Goal: Transaction & Acquisition: Purchase product/service

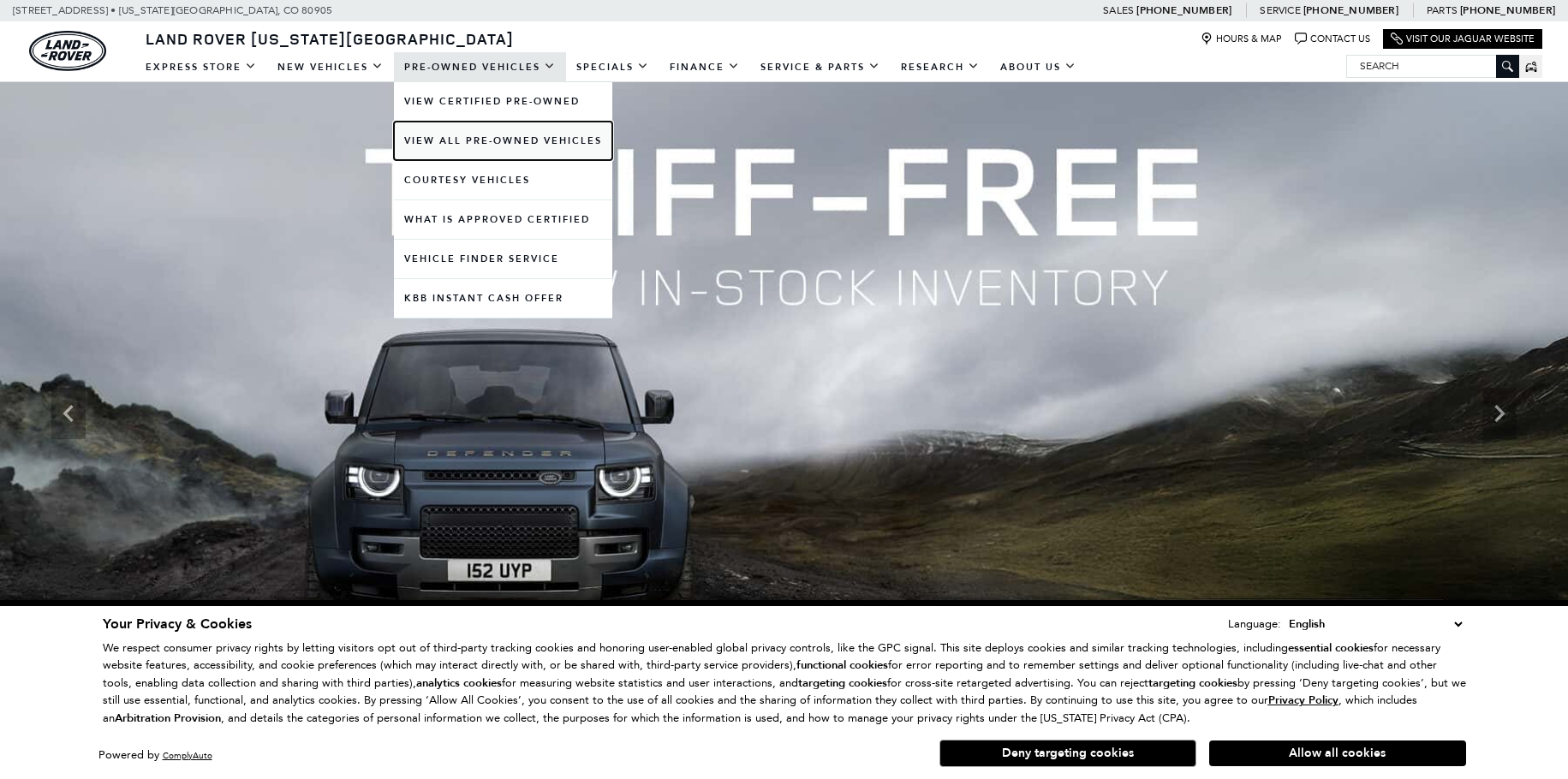
click at [475, 144] on link "View All Pre-Owned Vehicles" at bounding box center [503, 141] width 219 height 39
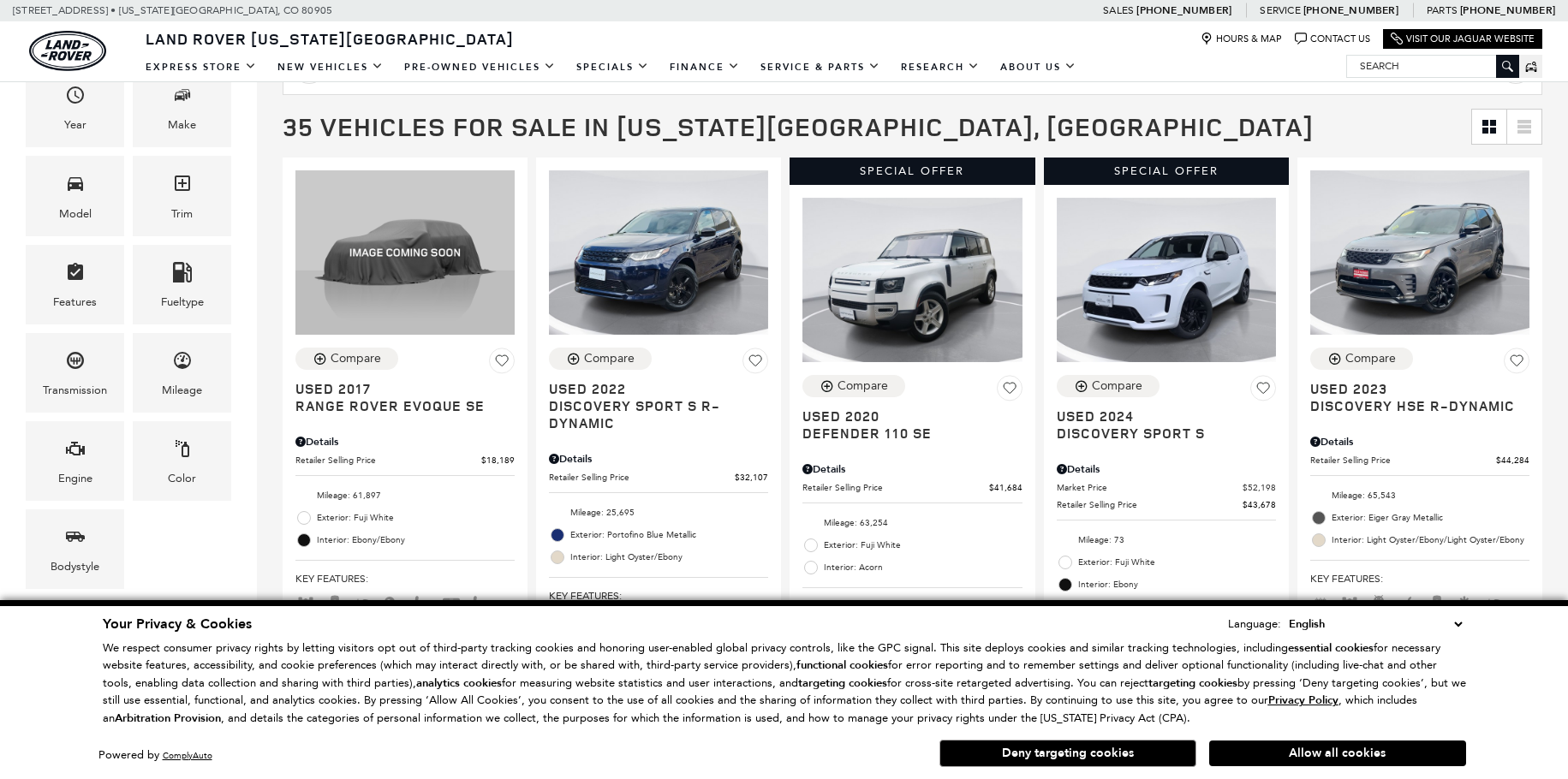
scroll to position [257, 0]
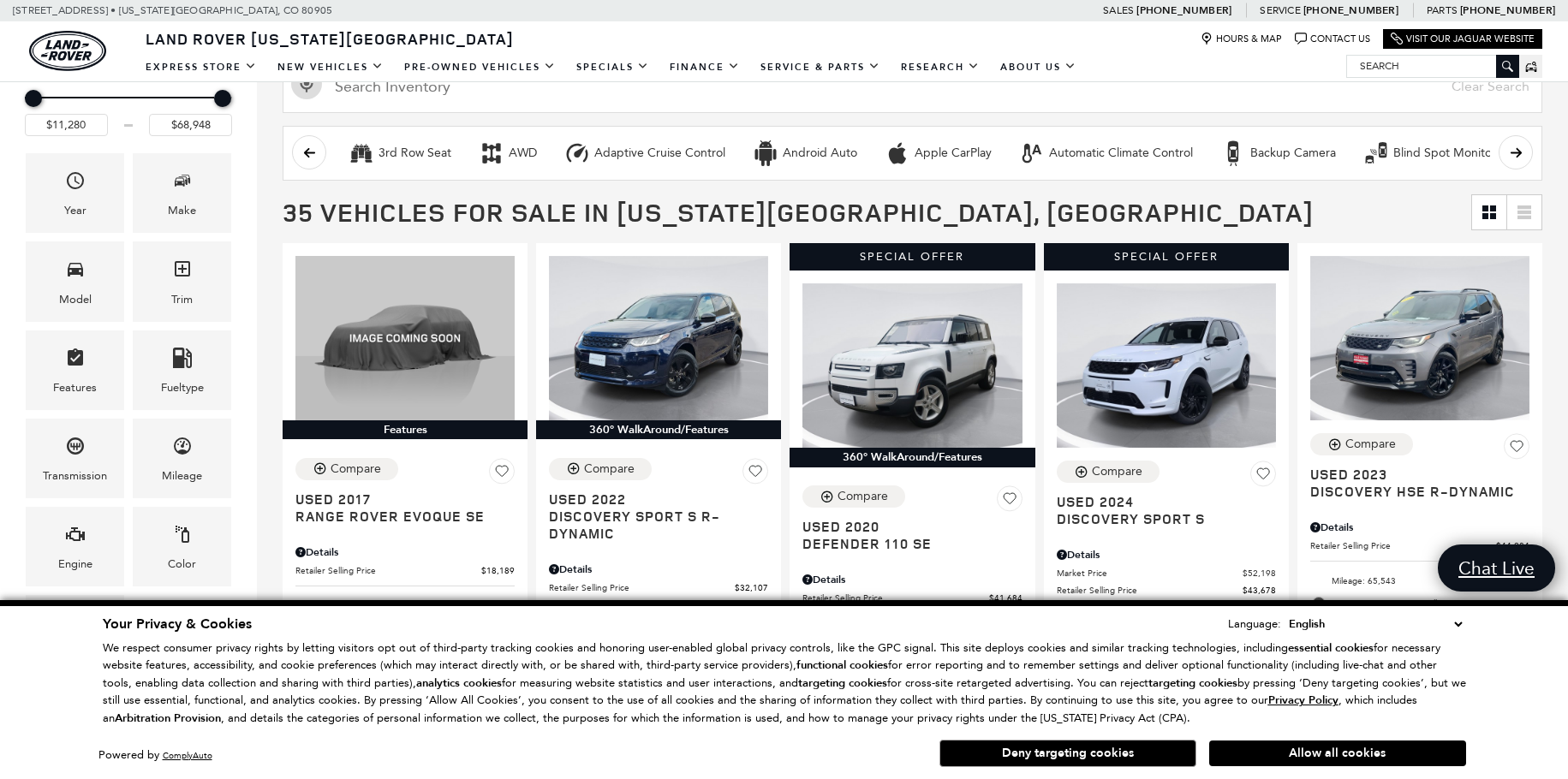
click at [246, 254] on div "Price $11,280 $68,948 Year Make Model Trim Features Fueltype Transmission Milea…" at bounding box center [128, 376] width 257 height 657
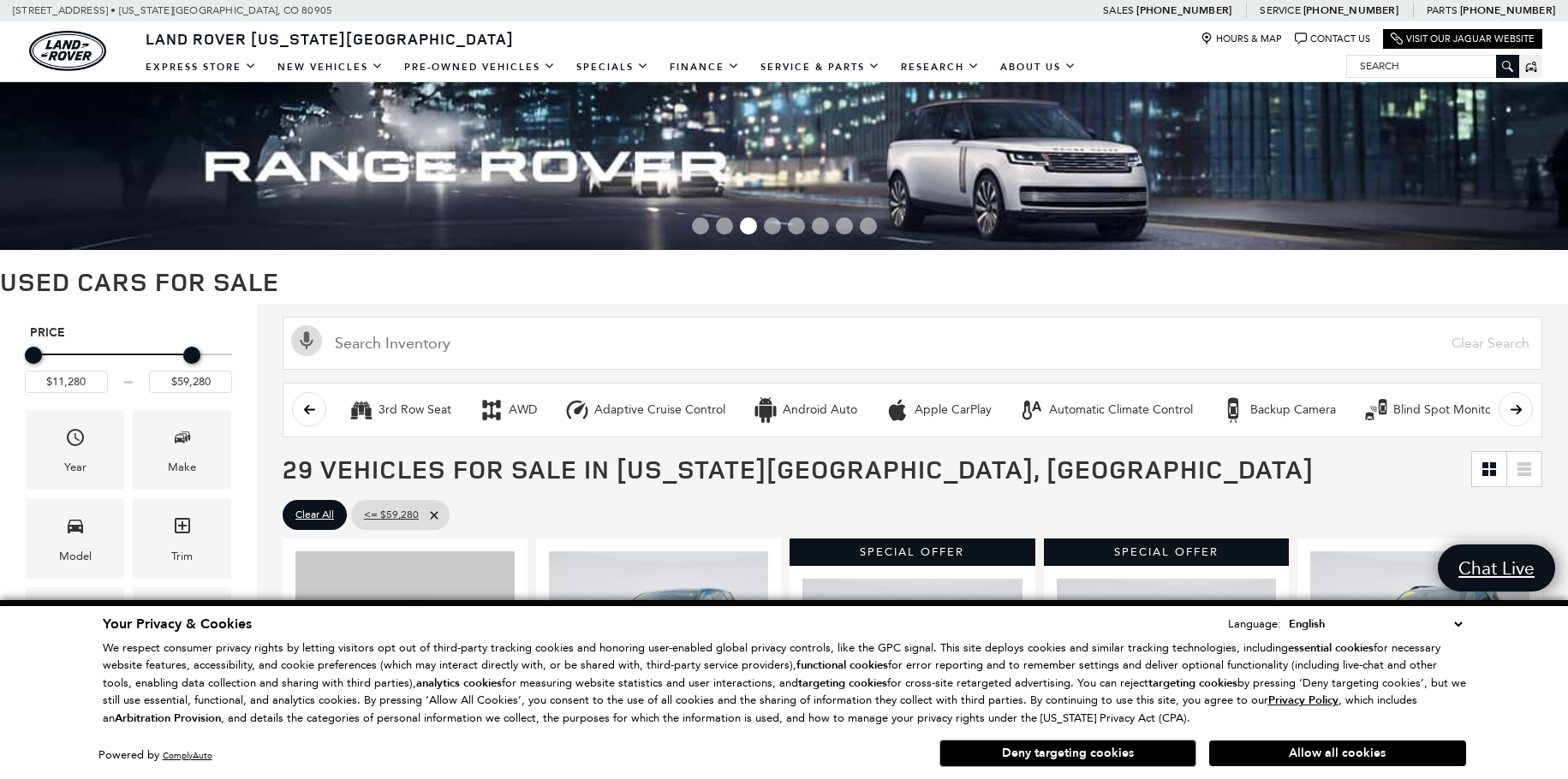
drag, startPoint x: 219, startPoint y: 97, endPoint x: 164, endPoint y: 107, distance: 55.9
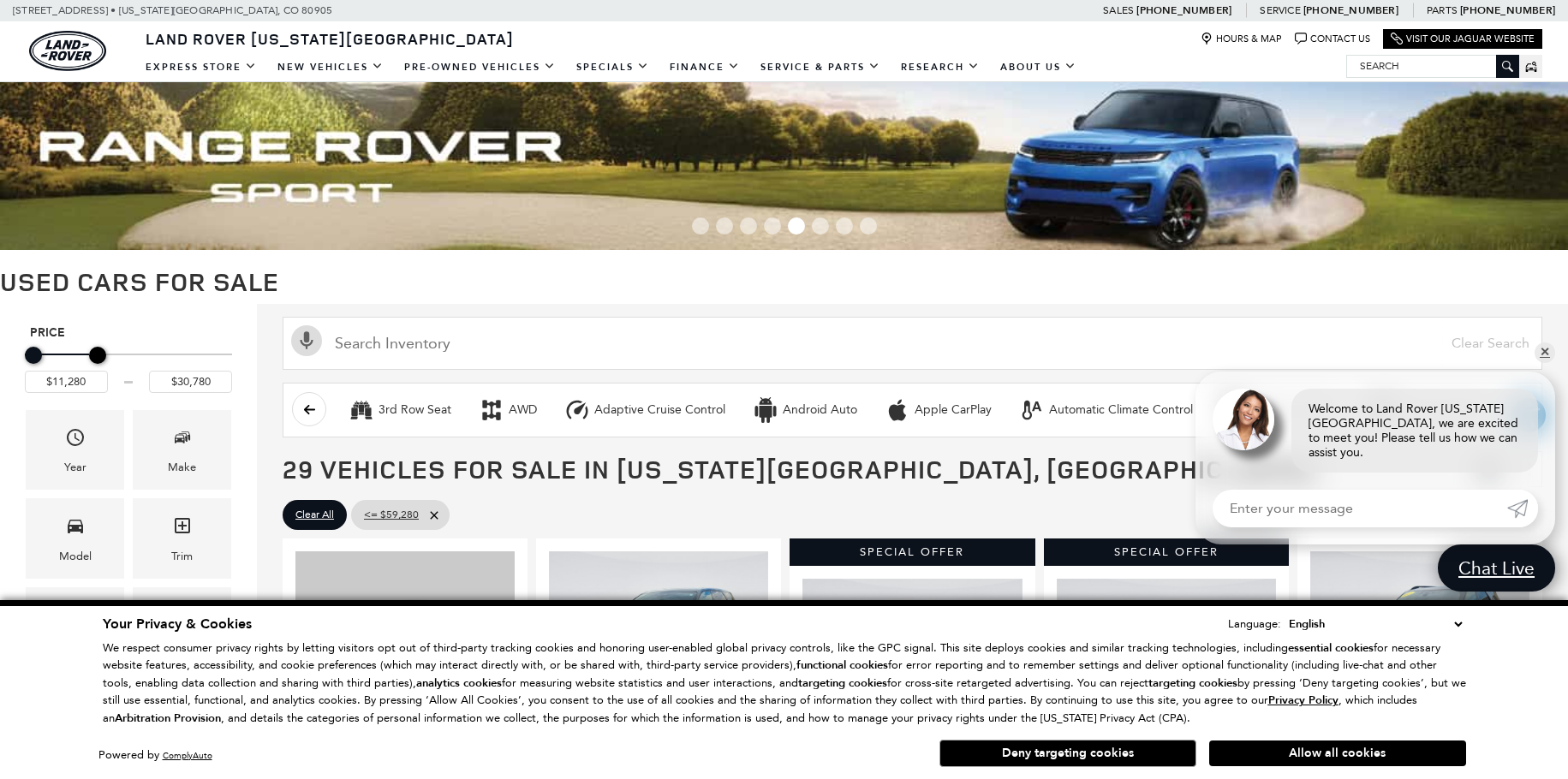
drag, startPoint x: 194, startPoint y: 354, endPoint x: 101, endPoint y: 362, distance: 93.3
click at [101, 362] on div "Maximum Price" at bounding box center [98, 355] width 17 height 17
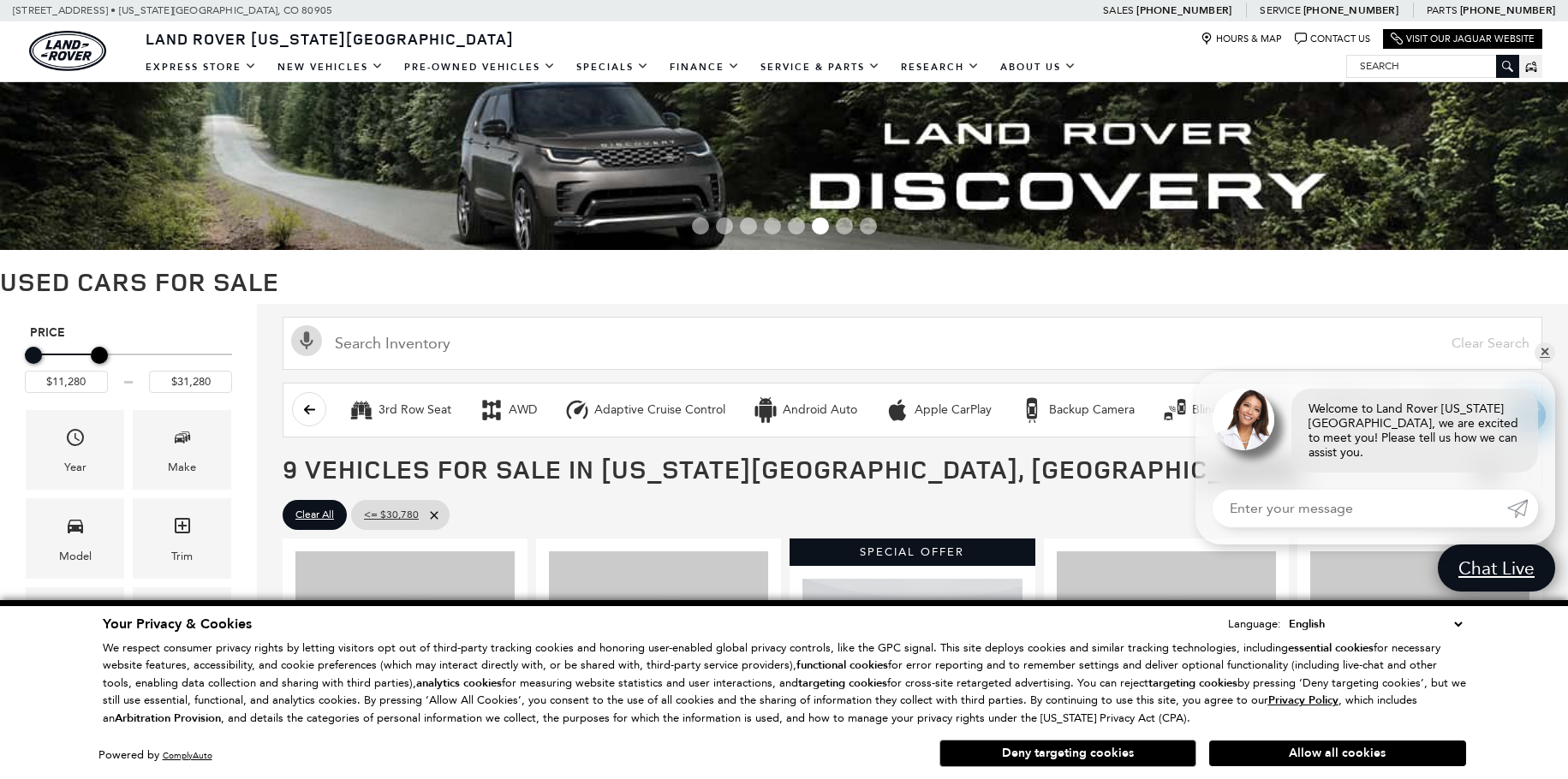
type input "$31,780"
click at [99, 351] on div "Maximum Price" at bounding box center [100, 355] width 17 height 17
click at [204, 448] on div "Make" at bounding box center [182, 450] width 98 height 79
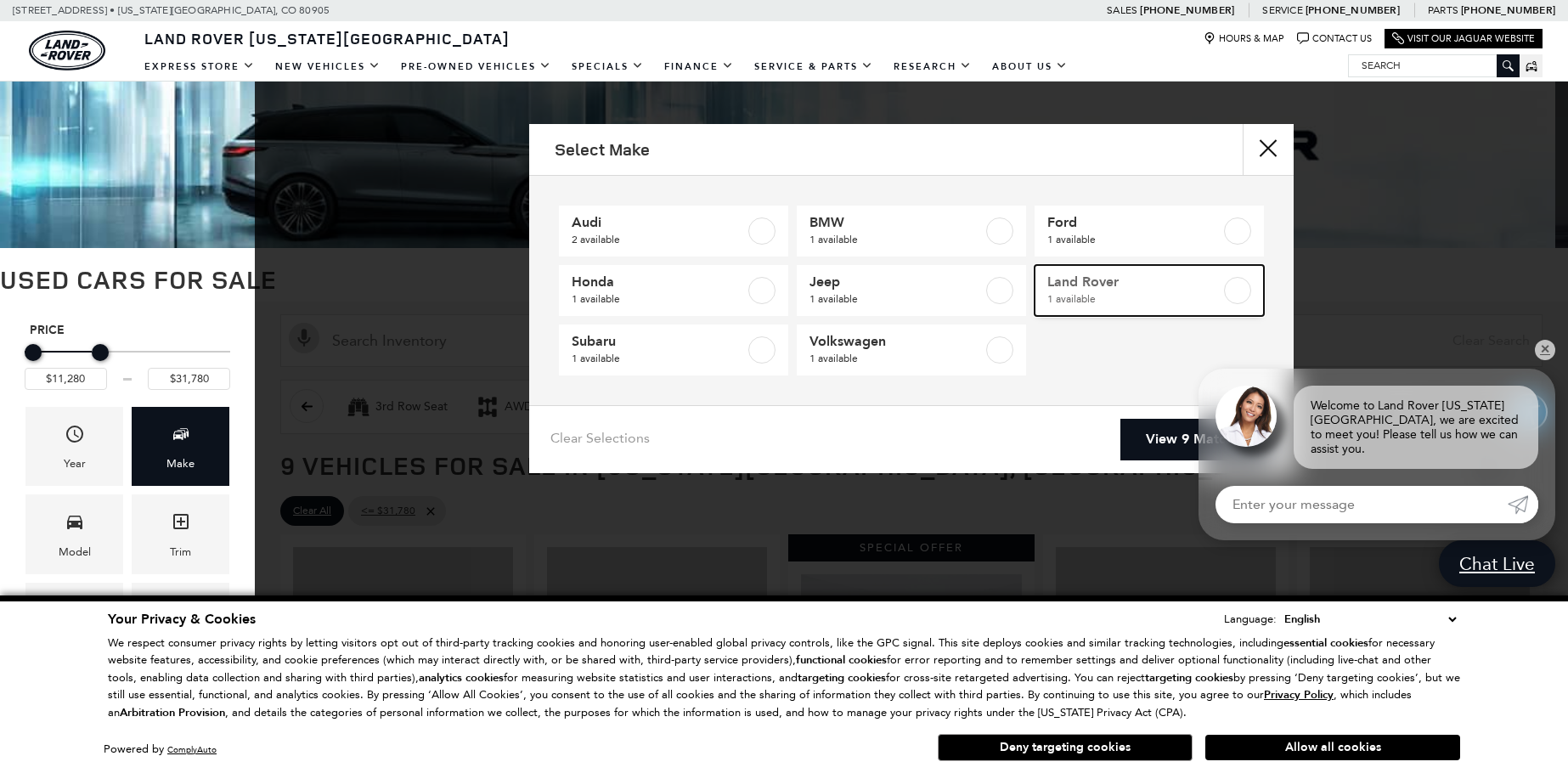
click at [1233, 291] on label at bounding box center [1238, 290] width 27 height 27
type input "$18,189"
checkbox input "true"
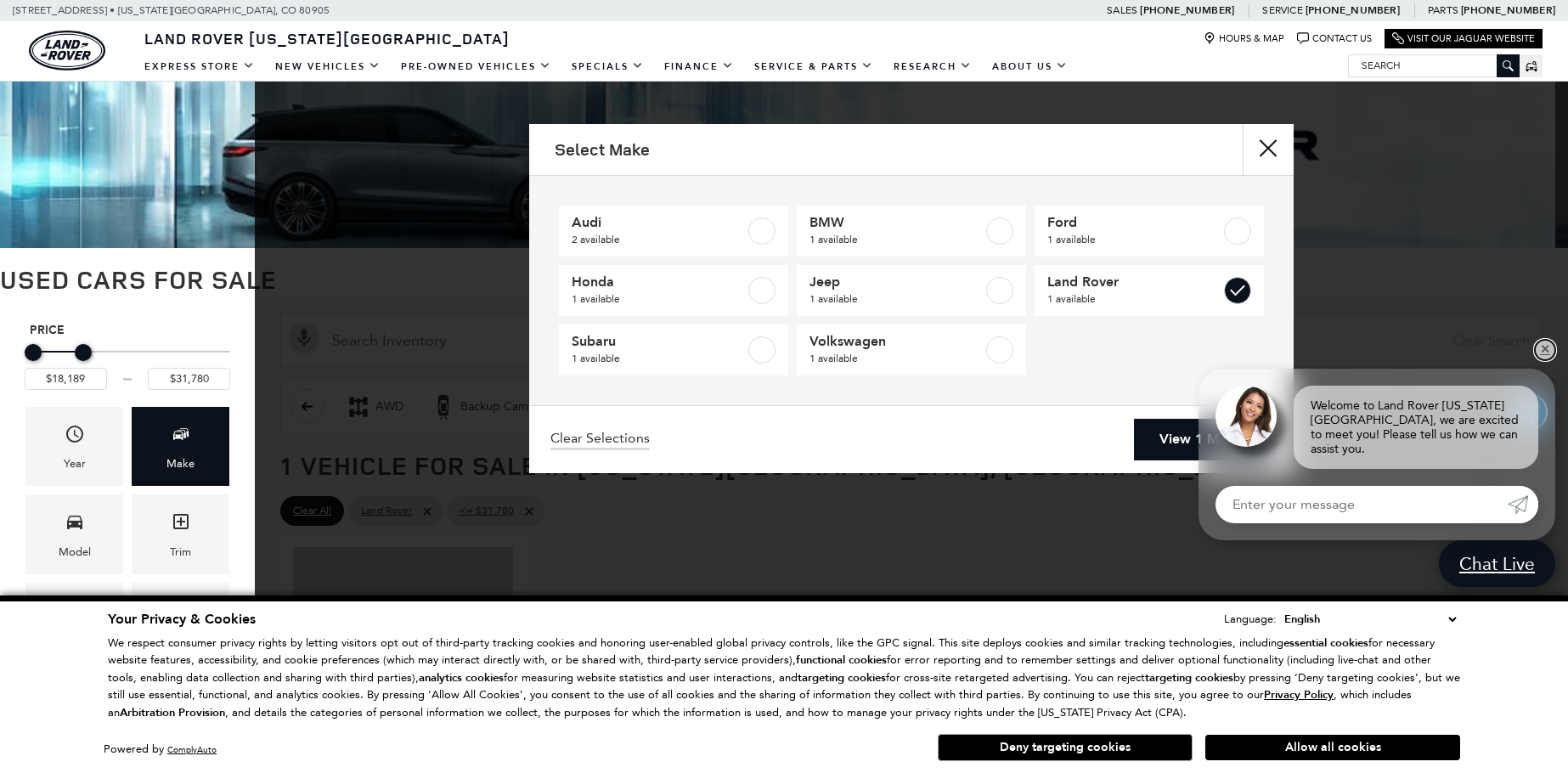
click at [1546, 360] on link "✕" at bounding box center [1545, 349] width 21 height 21
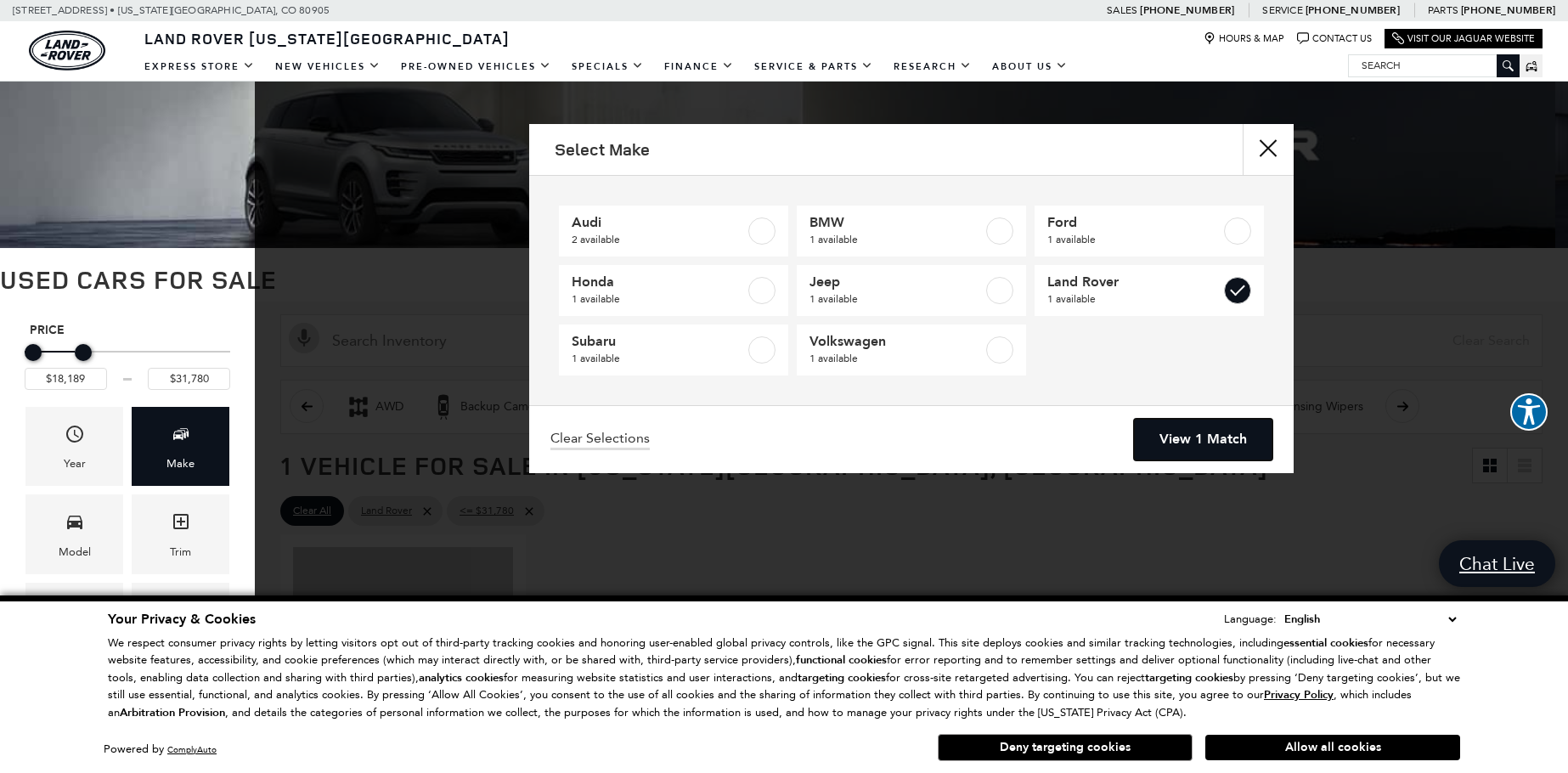
click at [1217, 448] on link "View 1 Match" at bounding box center [1203, 440] width 139 height 41
